Goal: Task Accomplishment & Management: Use online tool/utility

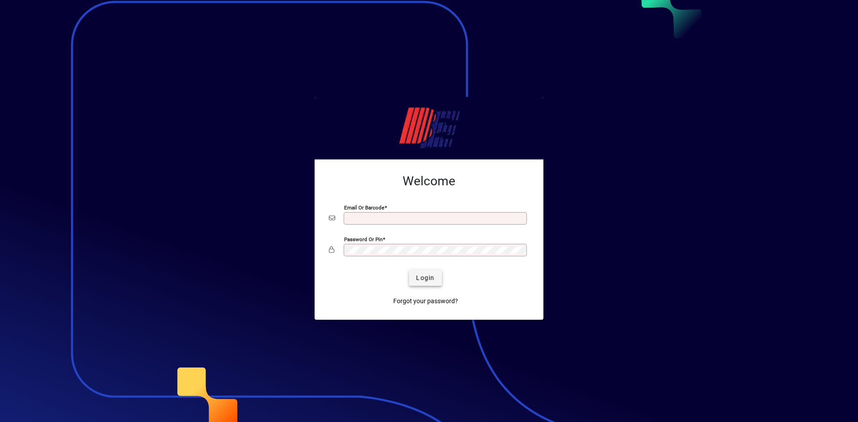
type input "**********"
click at [429, 278] on span "Login" at bounding box center [425, 277] width 18 height 9
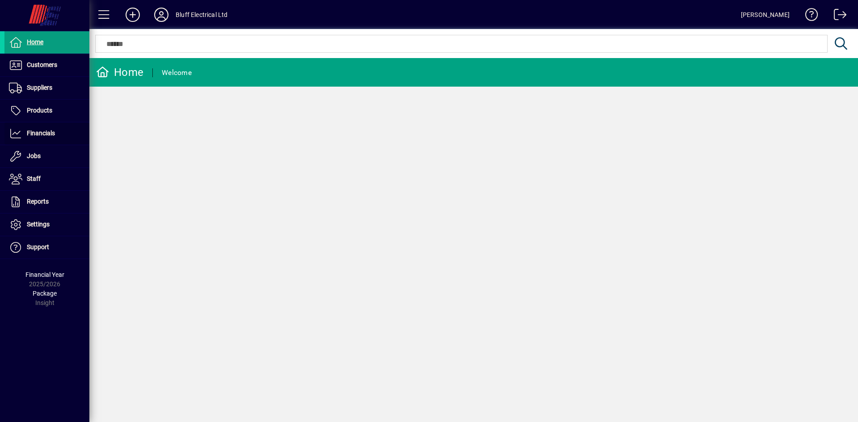
drag, startPoint x: 21, startPoint y: 135, endPoint x: 149, endPoint y: 111, distance: 130.9
click at [21, 135] on icon at bounding box center [15, 133] width 13 height 11
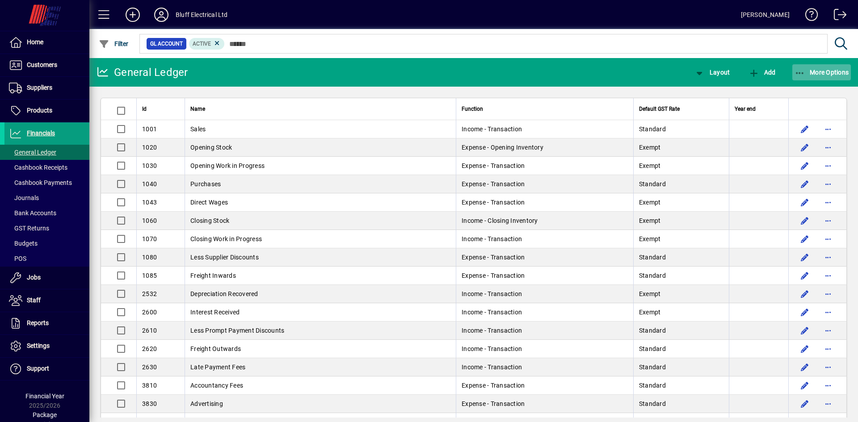
click at [801, 73] on icon "button" at bounding box center [800, 73] width 11 height 9
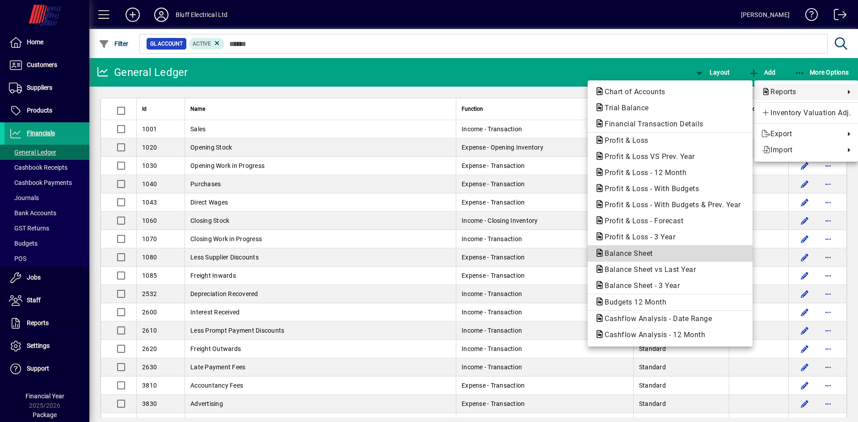
click at [610, 253] on span "Balance Sheet" at bounding box center [626, 253] width 63 height 8
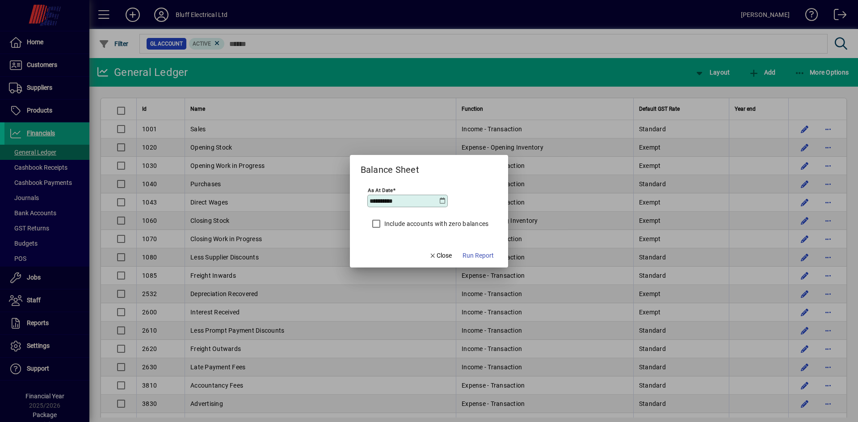
click at [442, 204] on icon at bounding box center [442, 201] width 7 height 7
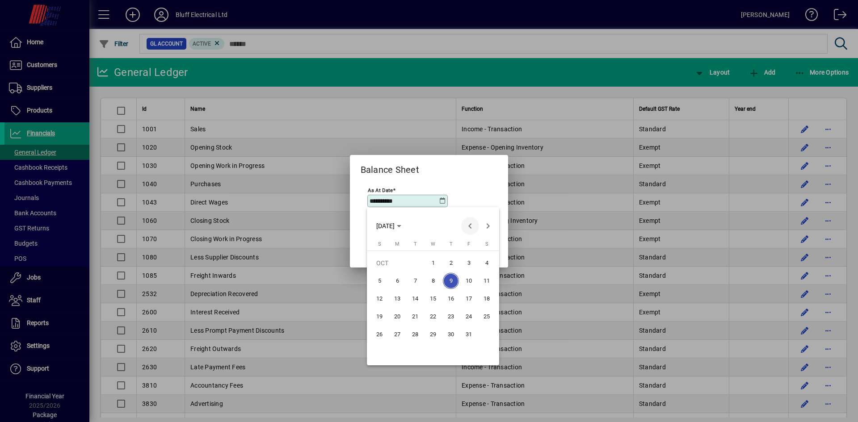
click at [467, 227] on span "Previous month" at bounding box center [470, 226] width 18 height 18
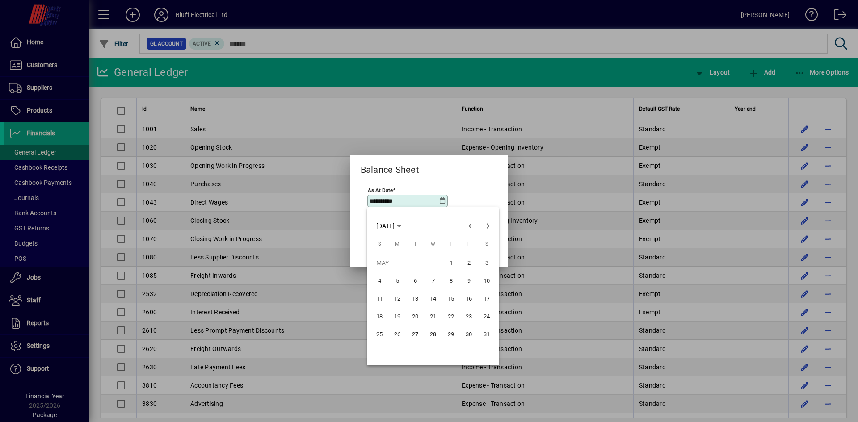
click at [485, 334] on span "31" at bounding box center [487, 335] width 16 height 16
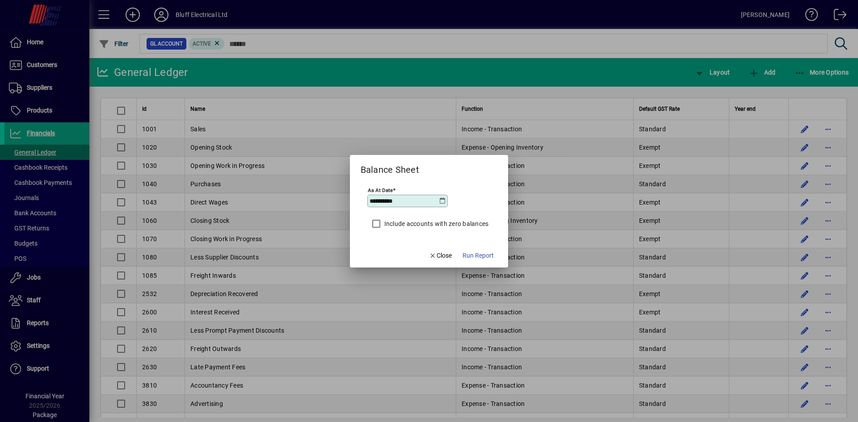
type input "**********"
click at [480, 256] on span "Run Report" at bounding box center [477, 255] width 31 height 9
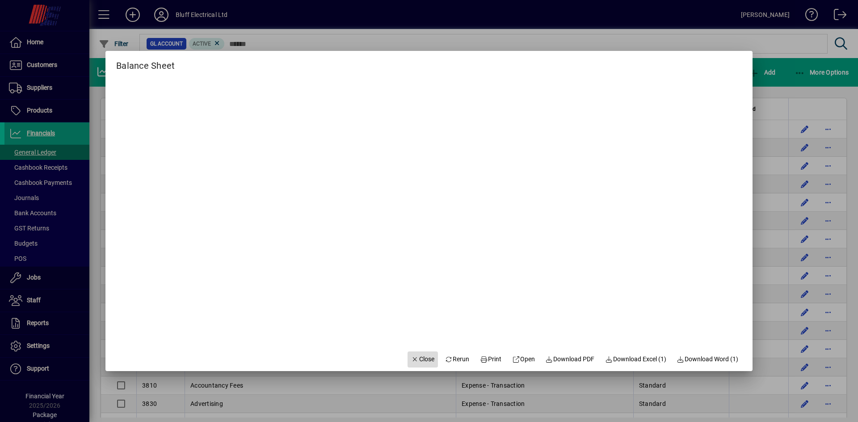
click at [423, 357] on span "Close" at bounding box center [422, 359] width 23 height 9
